Goal: Task Accomplishment & Management: Manage account settings

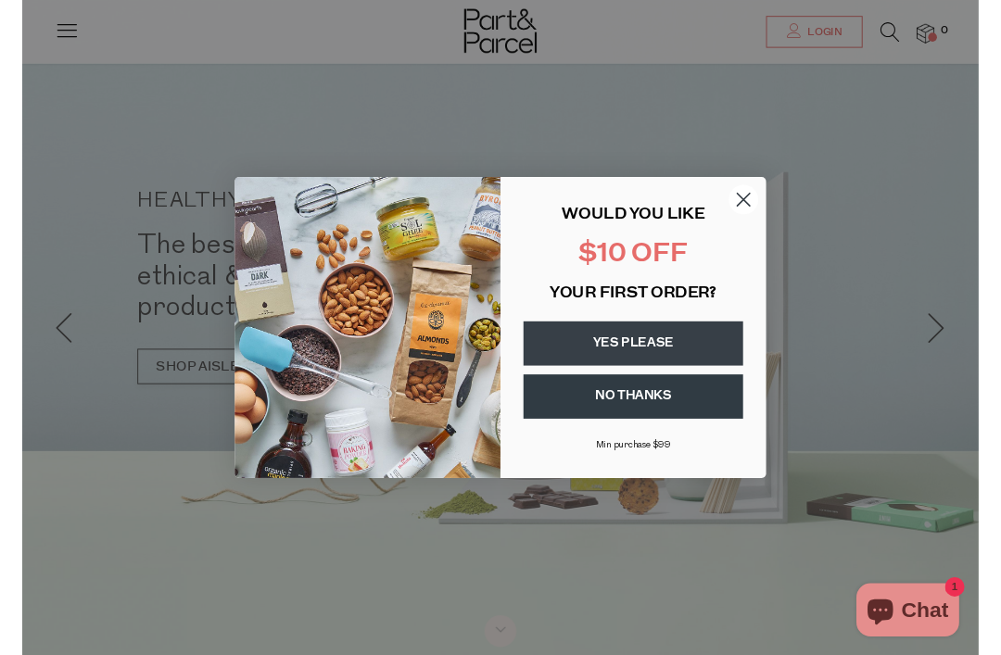
scroll to position [210, 0]
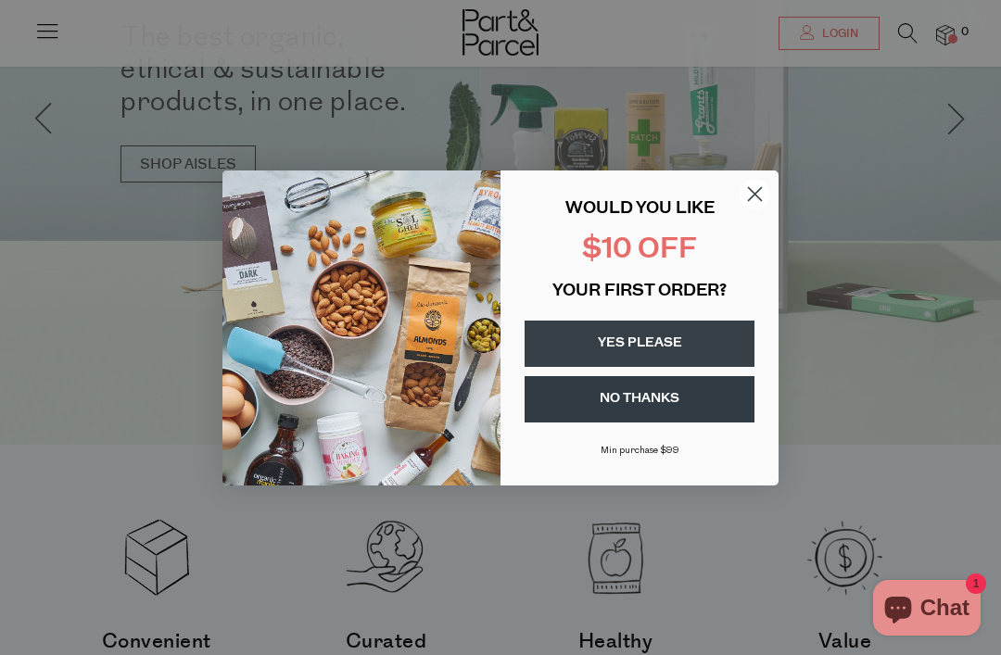
click at [754, 204] on circle "Close dialog" at bounding box center [755, 193] width 31 height 31
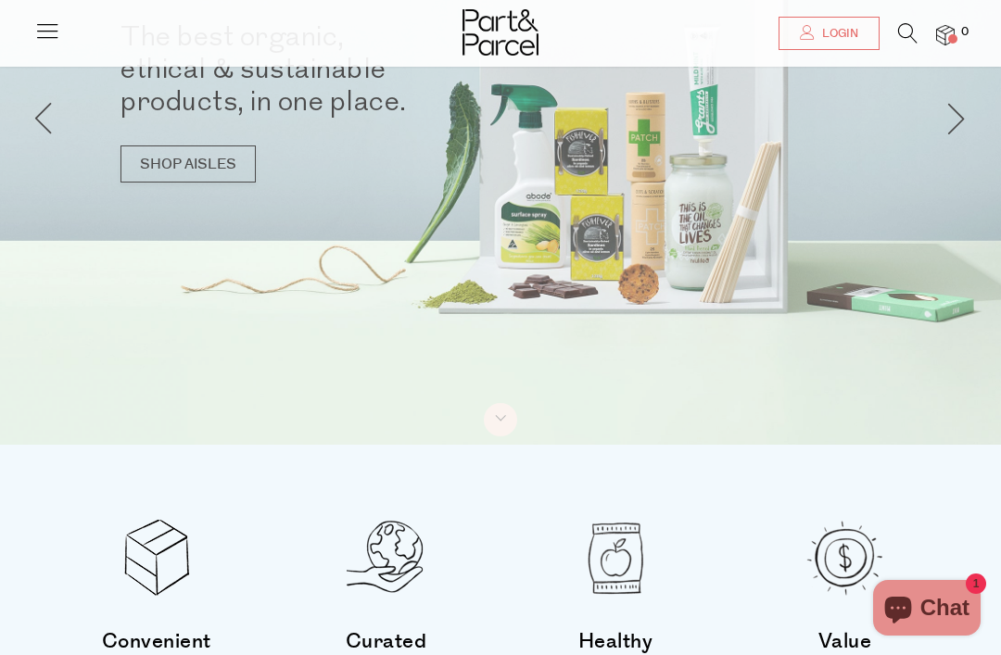
scroll to position [0, 0]
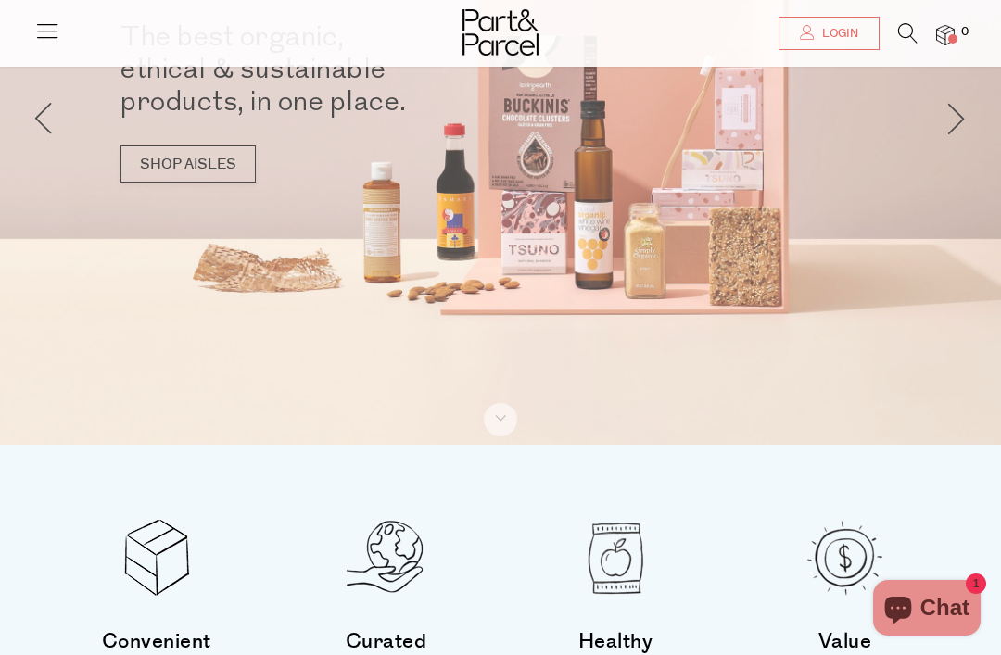
click at [829, 48] on link "Login" at bounding box center [828, 33] width 101 height 33
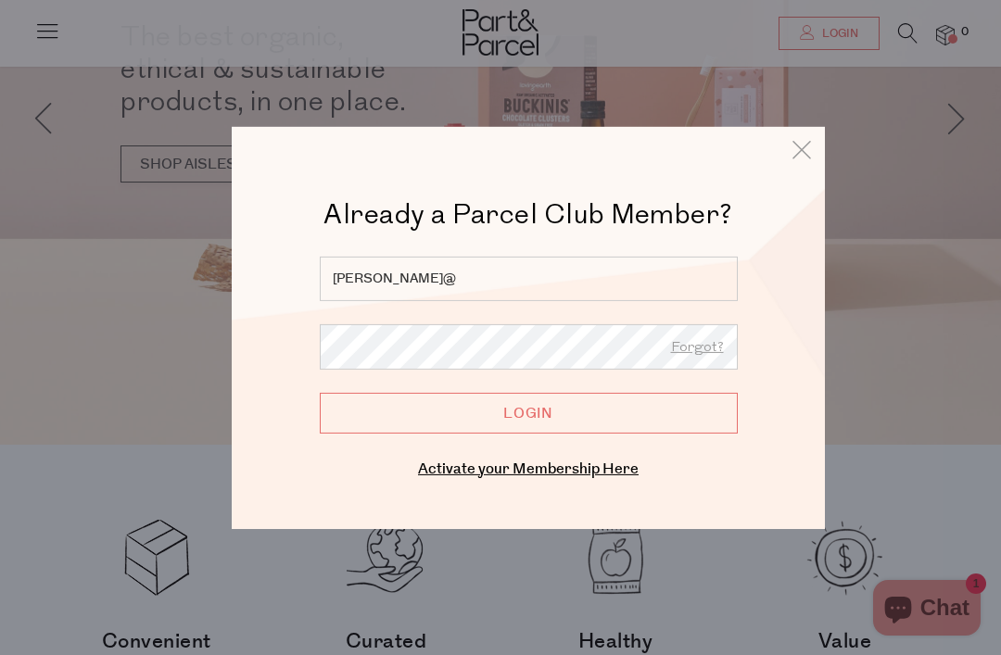
click at [616, 280] on input "[PERSON_NAME]@" at bounding box center [529, 278] width 418 height 44
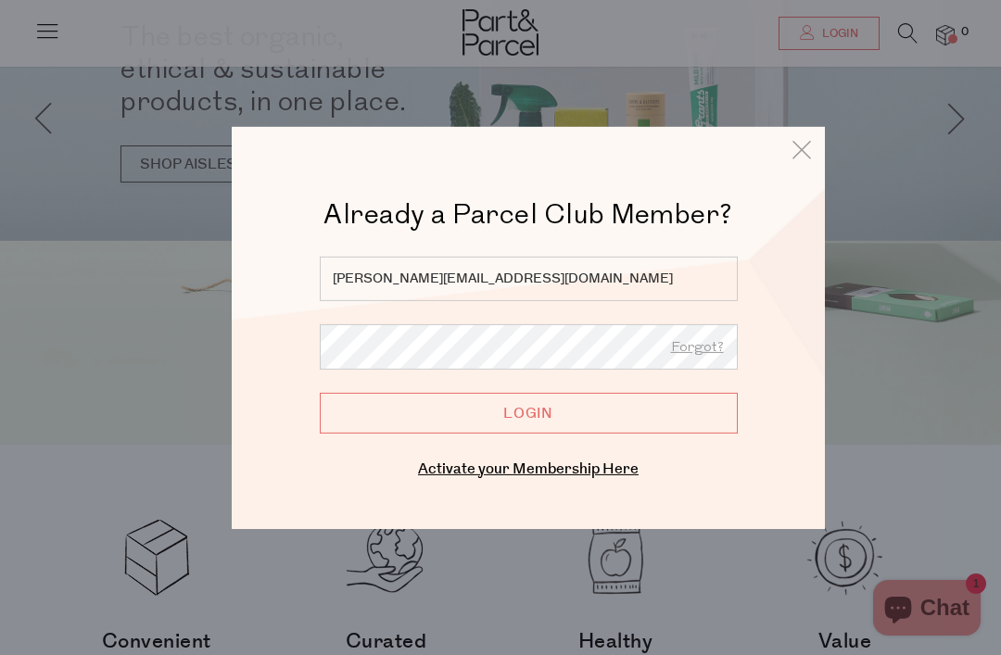
type input "lisa_lomma@hotmail.com"
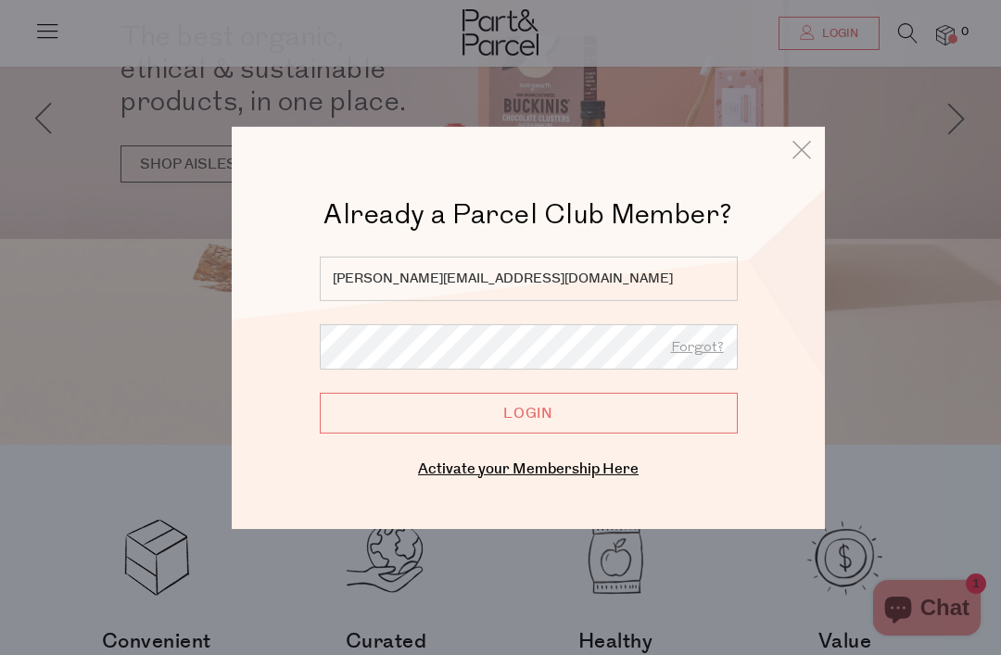
click at [528, 413] on input "Login" at bounding box center [529, 412] width 418 height 41
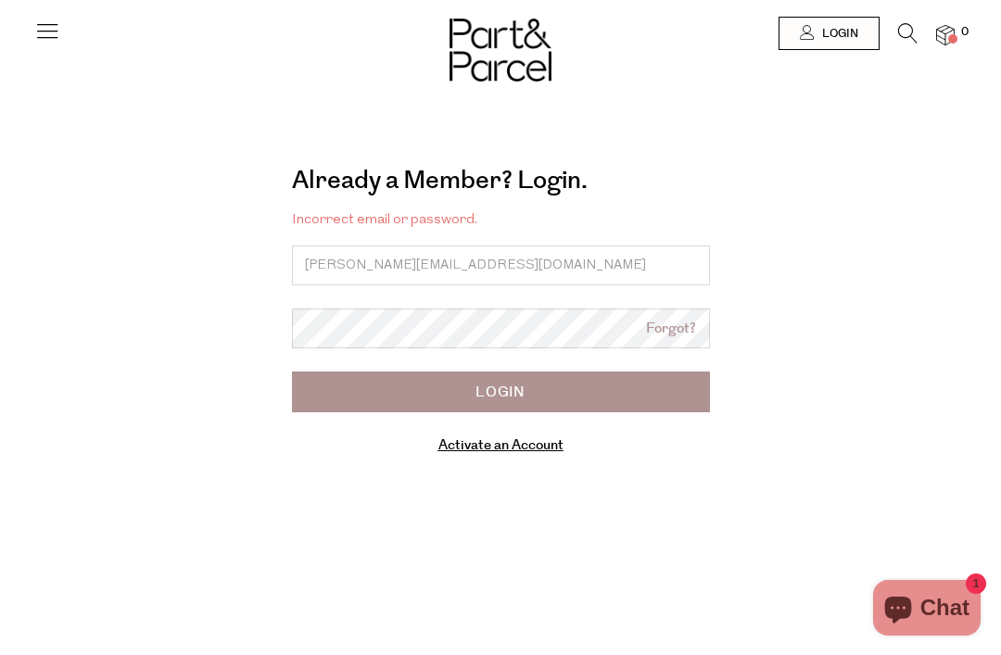
type input "lisa_lomma@hotmail.com"
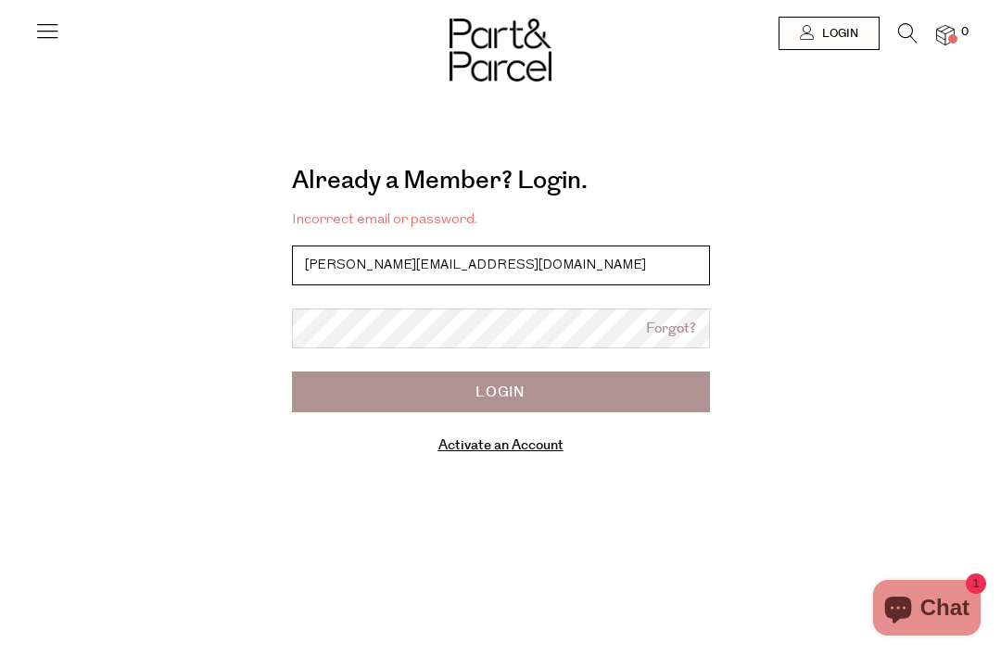
click at [491, 282] on input "lisa_lomma@hotmail.com" at bounding box center [501, 266] width 418 height 40
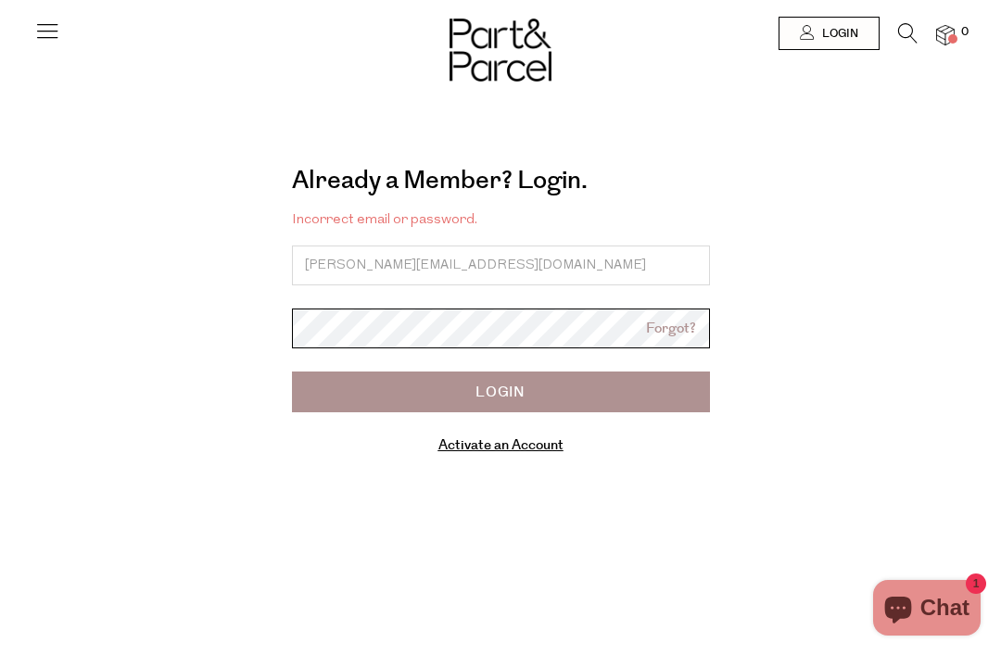
click at [500, 391] on input "Login" at bounding box center [501, 392] width 418 height 41
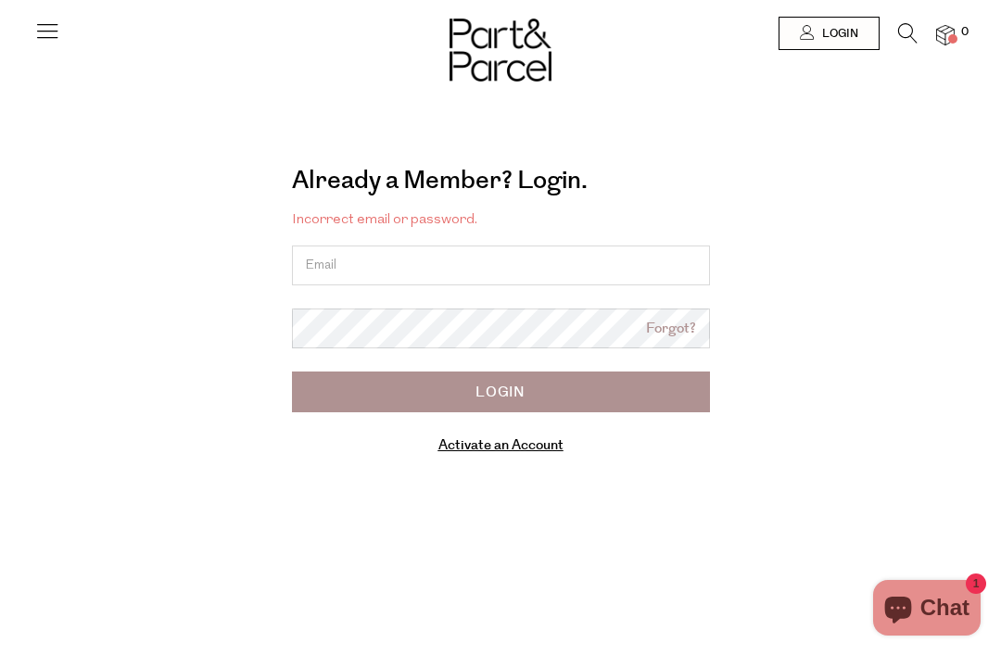
click at [842, 41] on span "Login" at bounding box center [837, 34] width 41 height 16
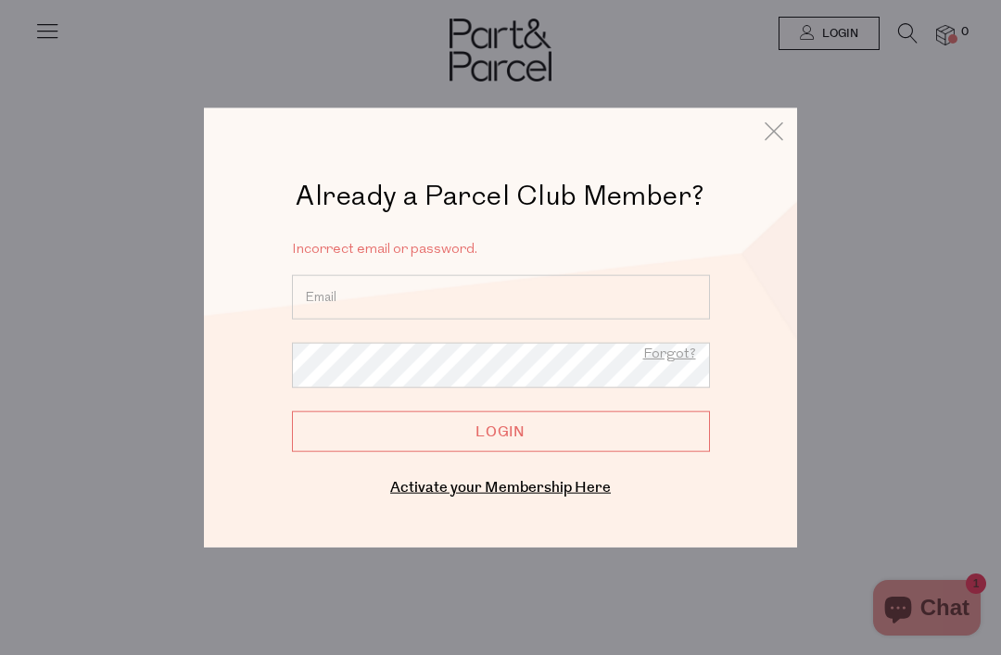
click at [584, 303] on input "email" at bounding box center [501, 297] width 418 height 44
type input "[EMAIL_ADDRESS]"
click at [500, 432] on input "Login" at bounding box center [501, 431] width 418 height 41
